Goal: Information Seeking & Learning: Learn about a topic

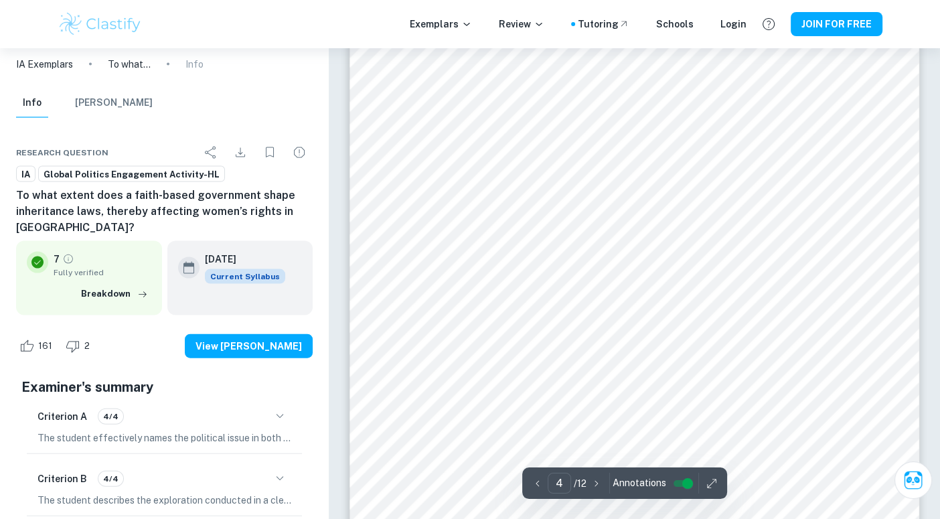
scroll to position [2859, 0]
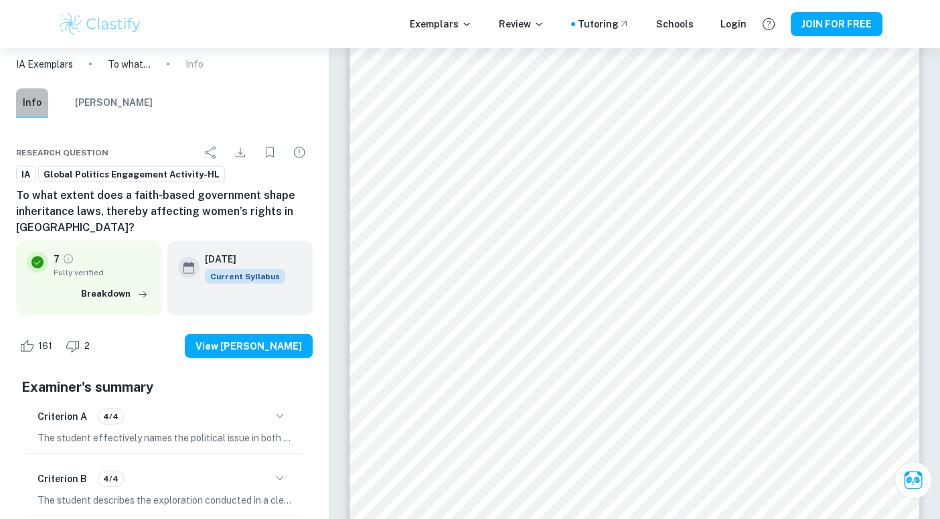
click at [41, 100] on button "Info" at bounding box center [32, 102] width 32 height 29
click at [100, 96] on button "[PERSON_NAME]" at bounding box center [114, 102] width 78 height 29
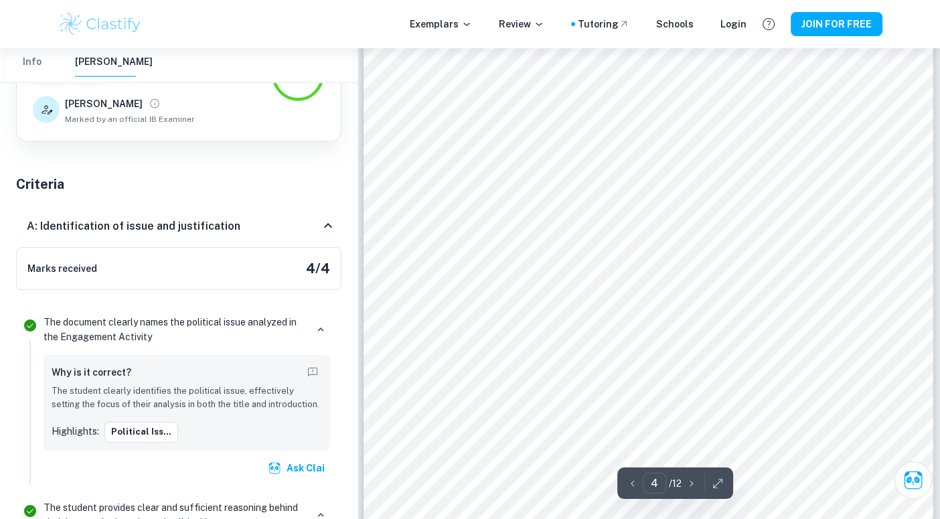
scroll to position [2581, 0]
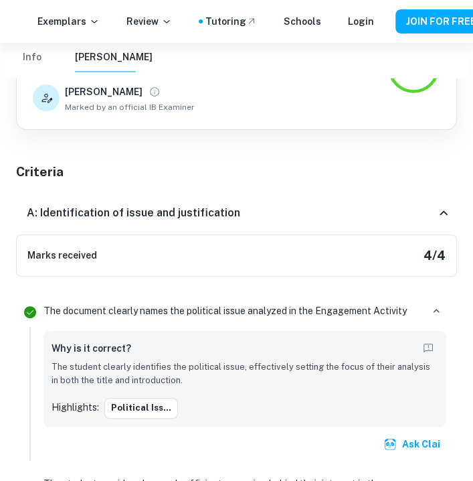
type input "4"
